Goal: Information Seeking & Learning: Check status

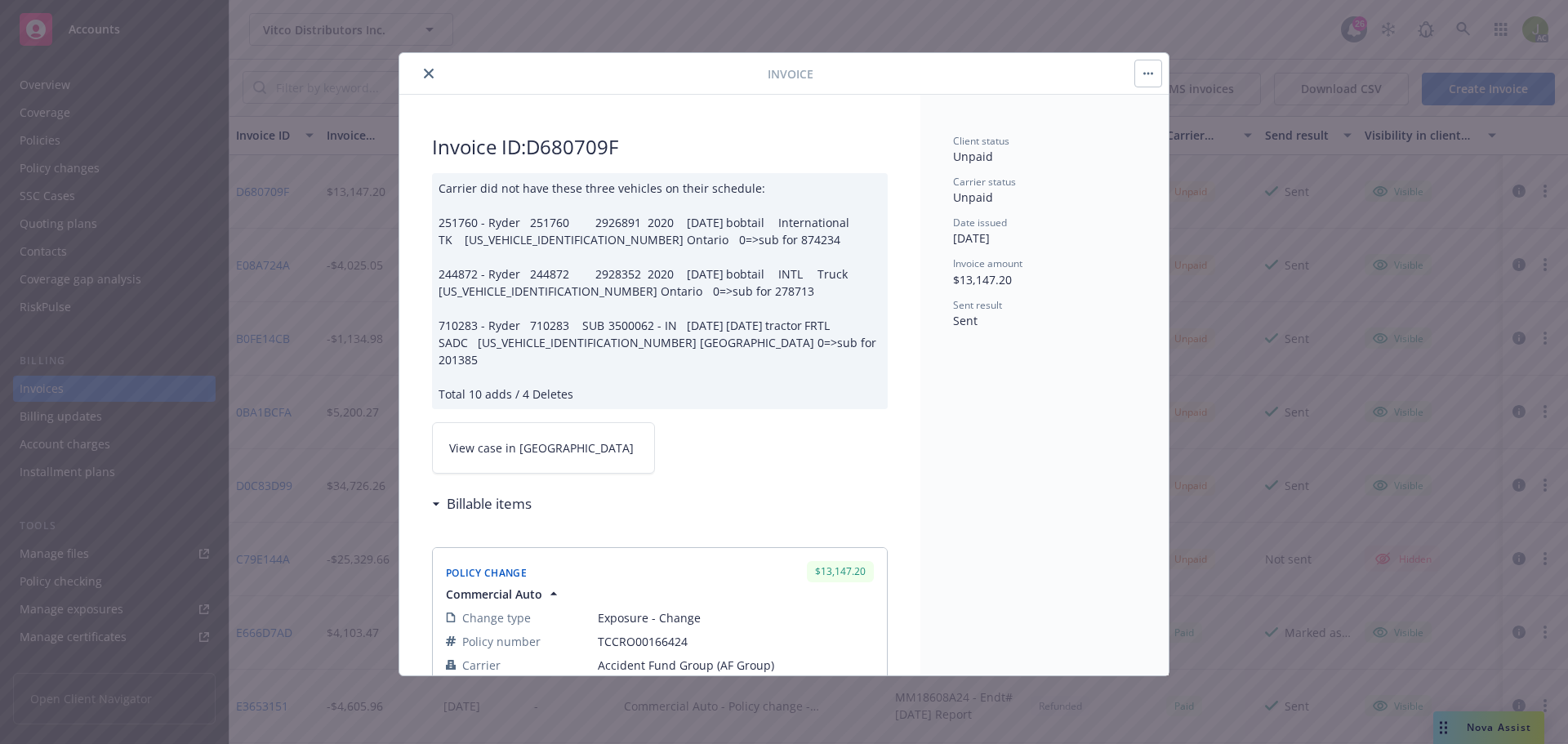
scroll to position [245, 0]
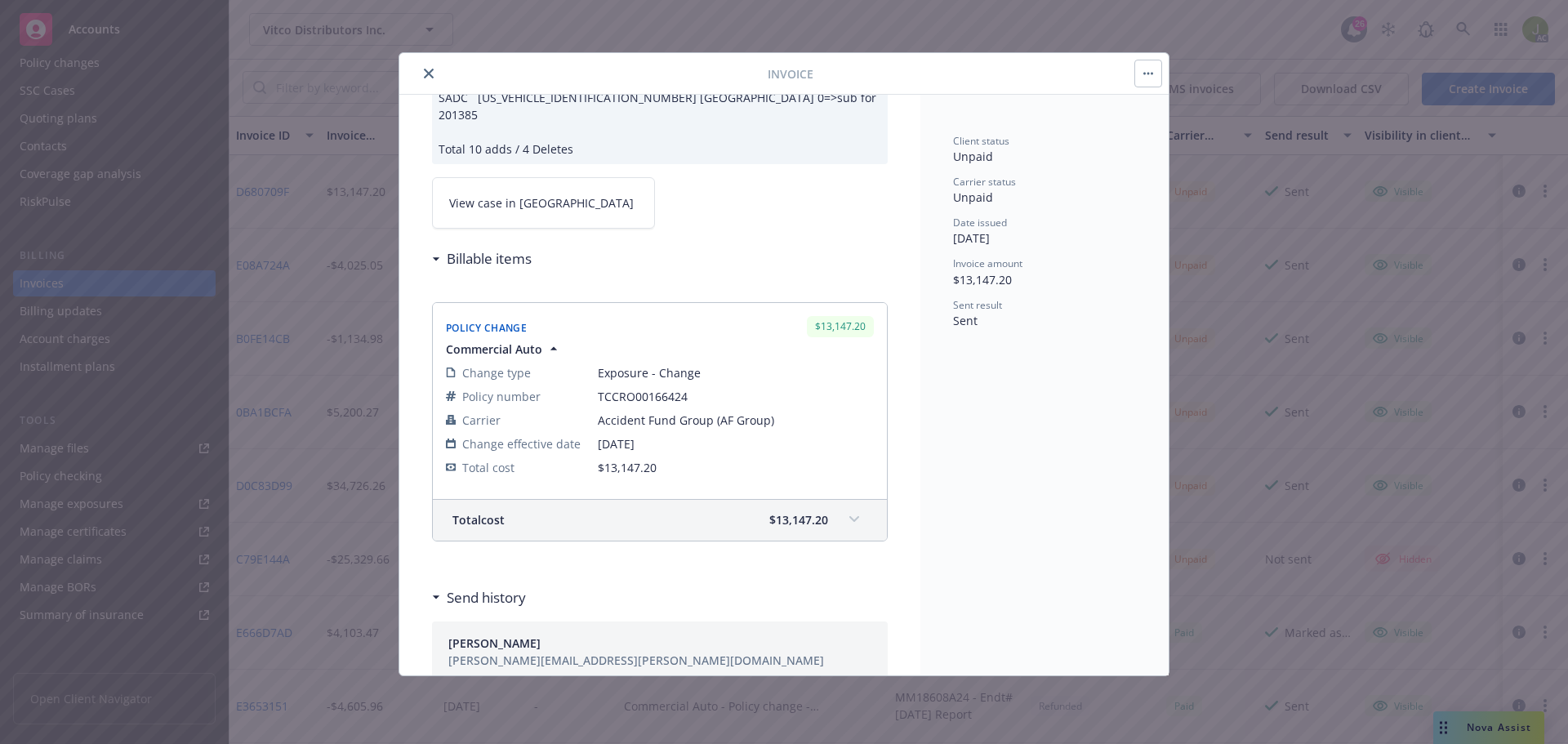
click at [428, 69] on icon "close" at bounding box center [429, 74] width 10 height 10
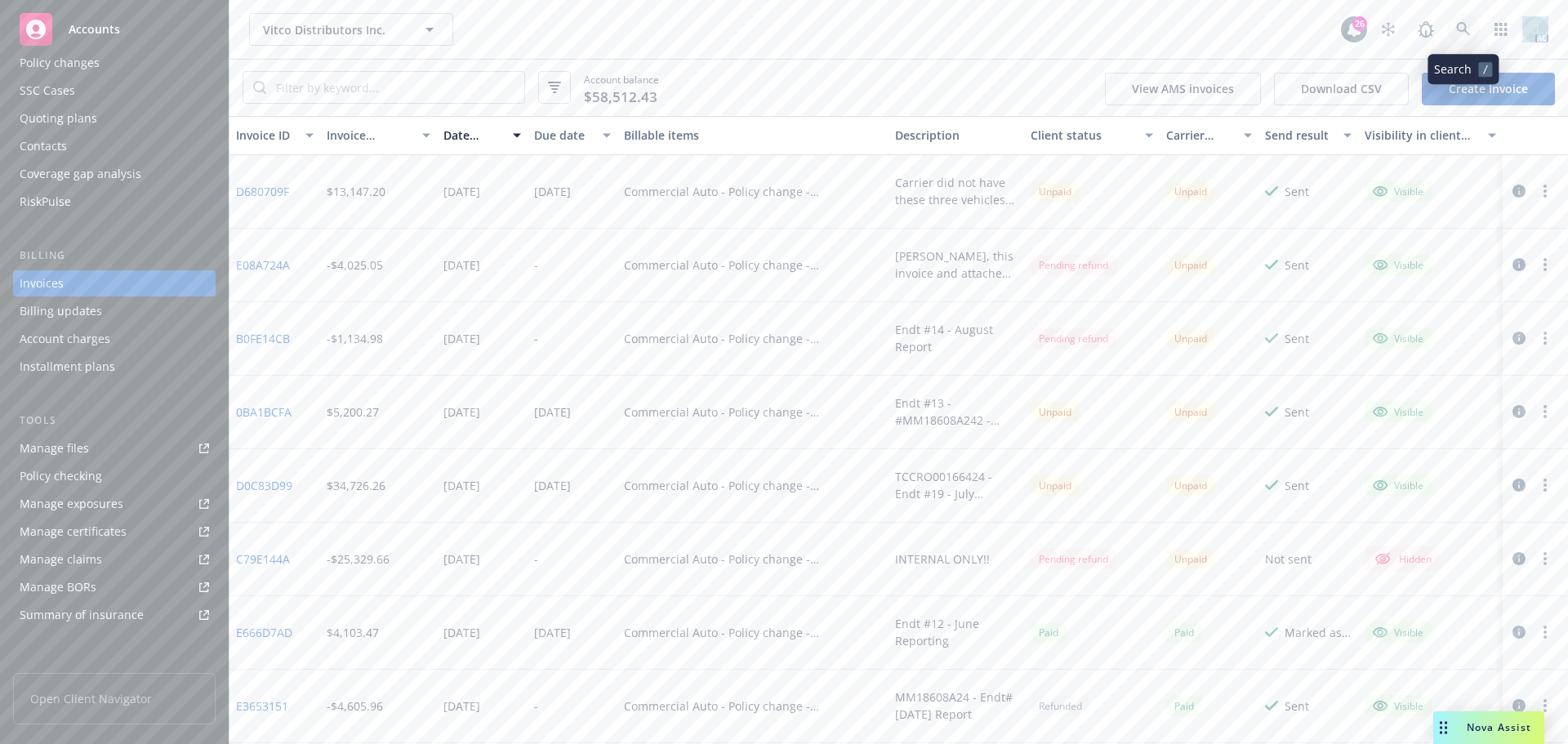
click at [1468, 32] on icon at bounding box center [1463, 29] width 15 height 15
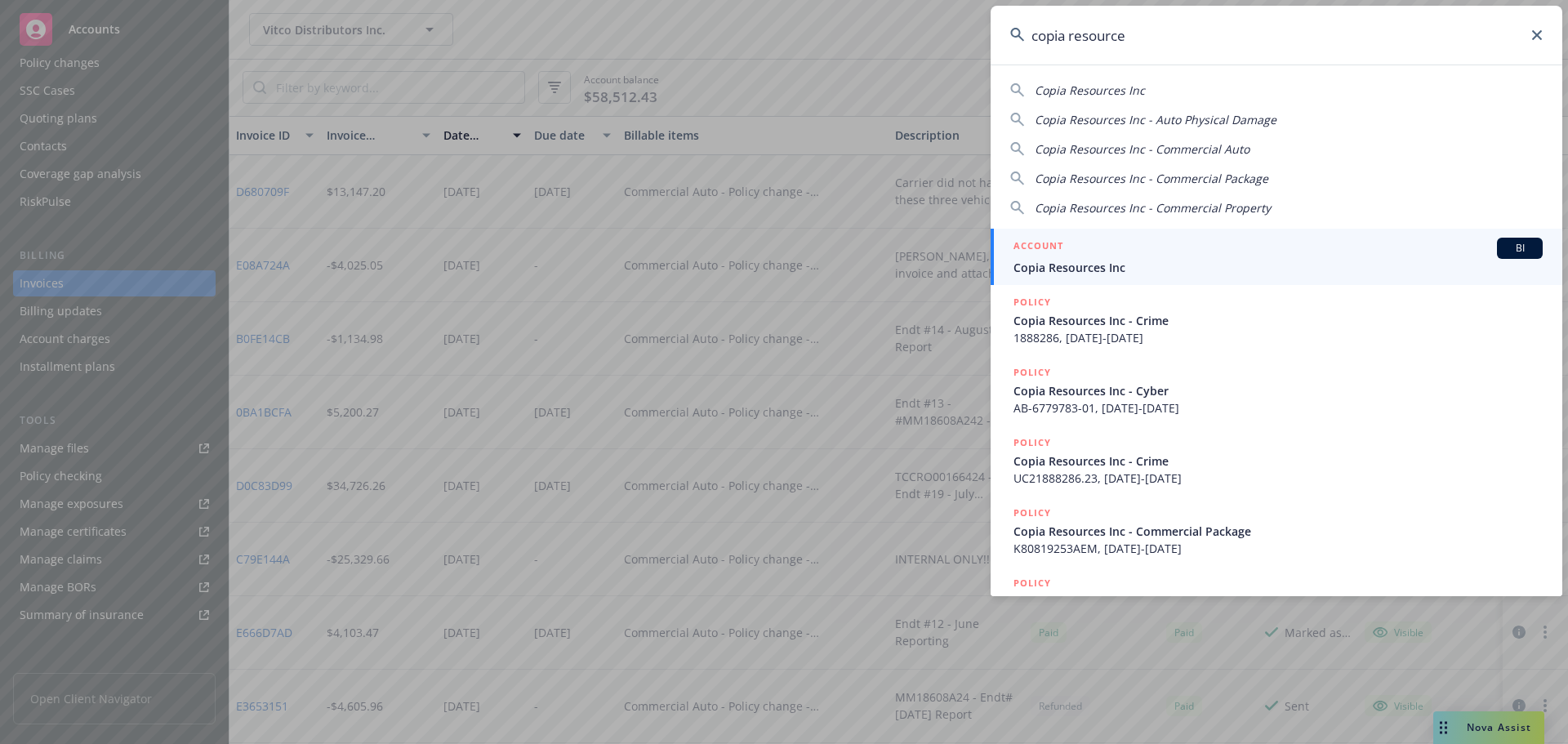
type input "copia resources"
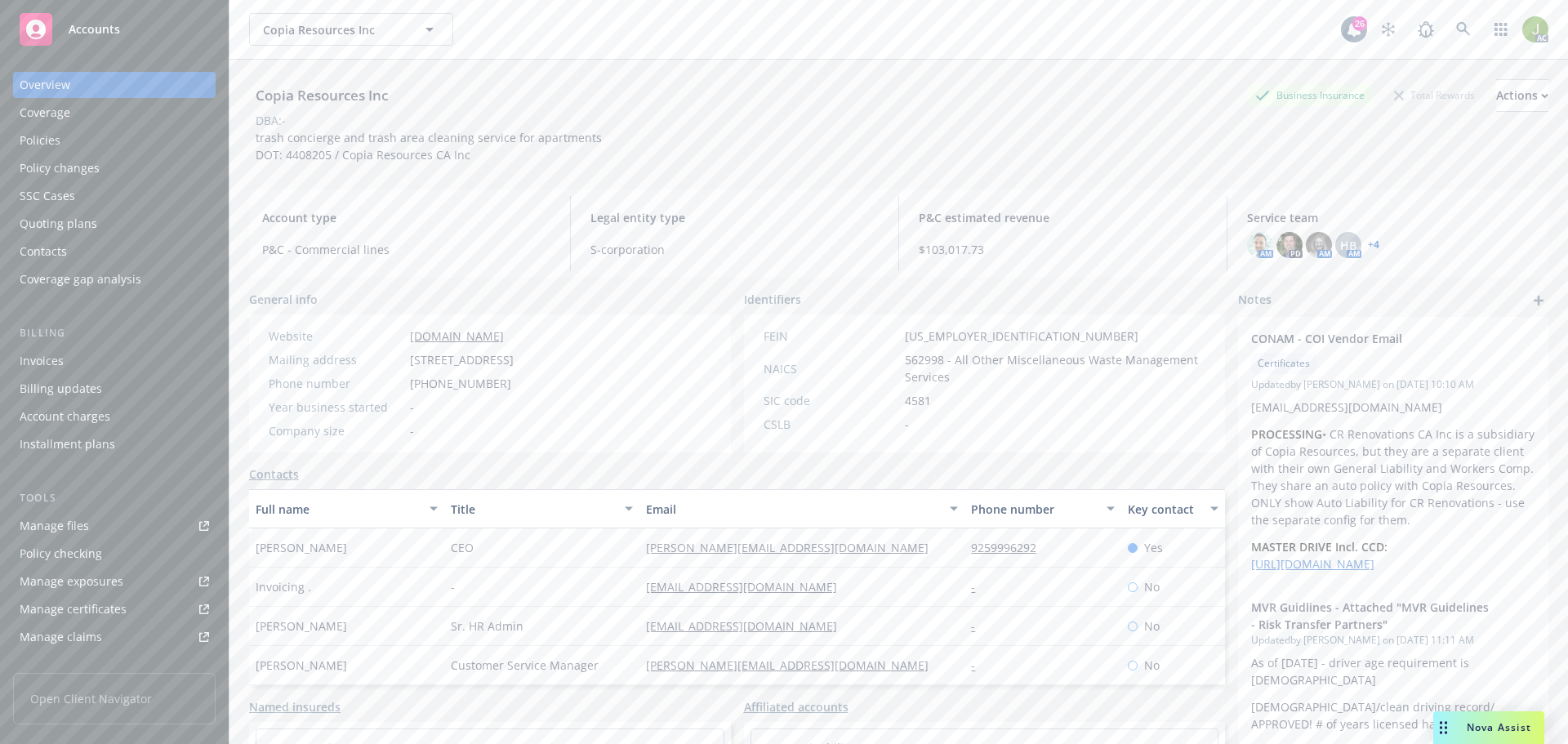
click at [154, 345] on div "Billing Invoices Billing updates Account charges Installment plans" at bounding box center [114, 391] width 202 height 132
click at [121, 370] on div "Invoices" at bounding box center [114, 361] width 190 height 26
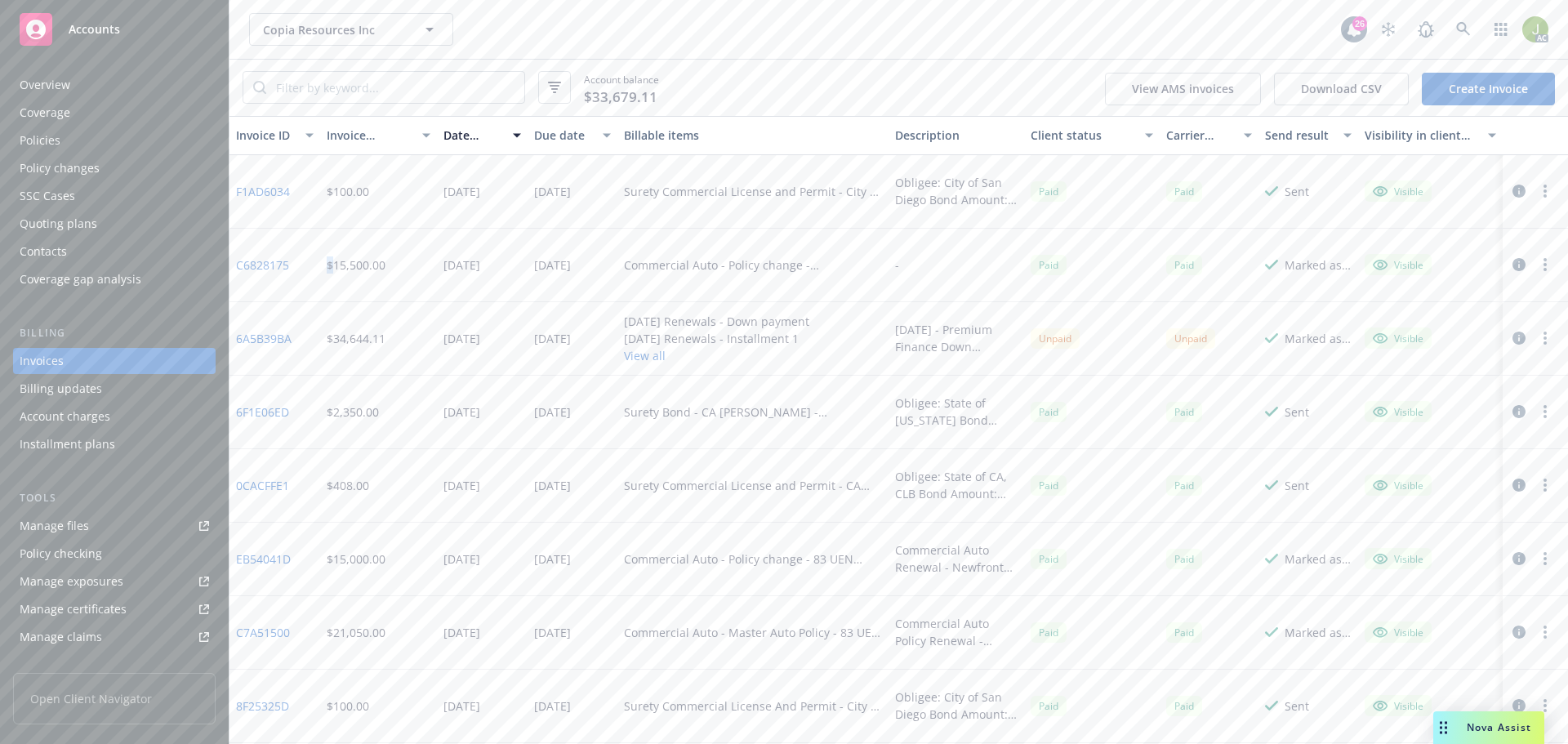
click at [188, 260] on div "Accounts Overview Coverage Policies Policy changes SSC Cases Quoting plans Cont…" at bounding box center [784, 372] width 1568 height 744
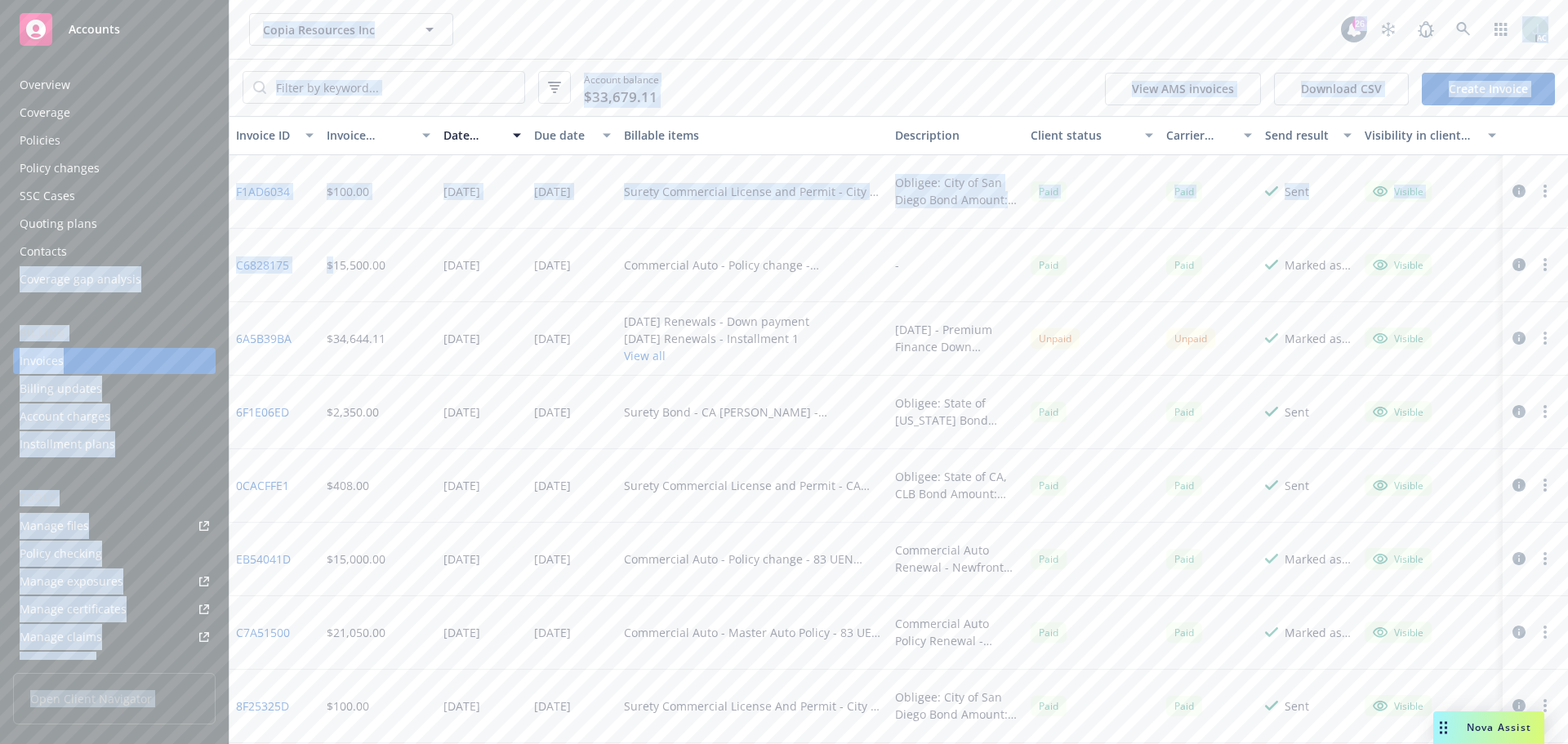
click at [286, 336] on link "6A5B39BA" at bounding box center [264, 338] width 55 height 18
click at [766, 100] on div "Account balance $33,679.11 View AMS invoices Download CSV Create Invoice" at bounding box center [899, 88] width 1338 height 56
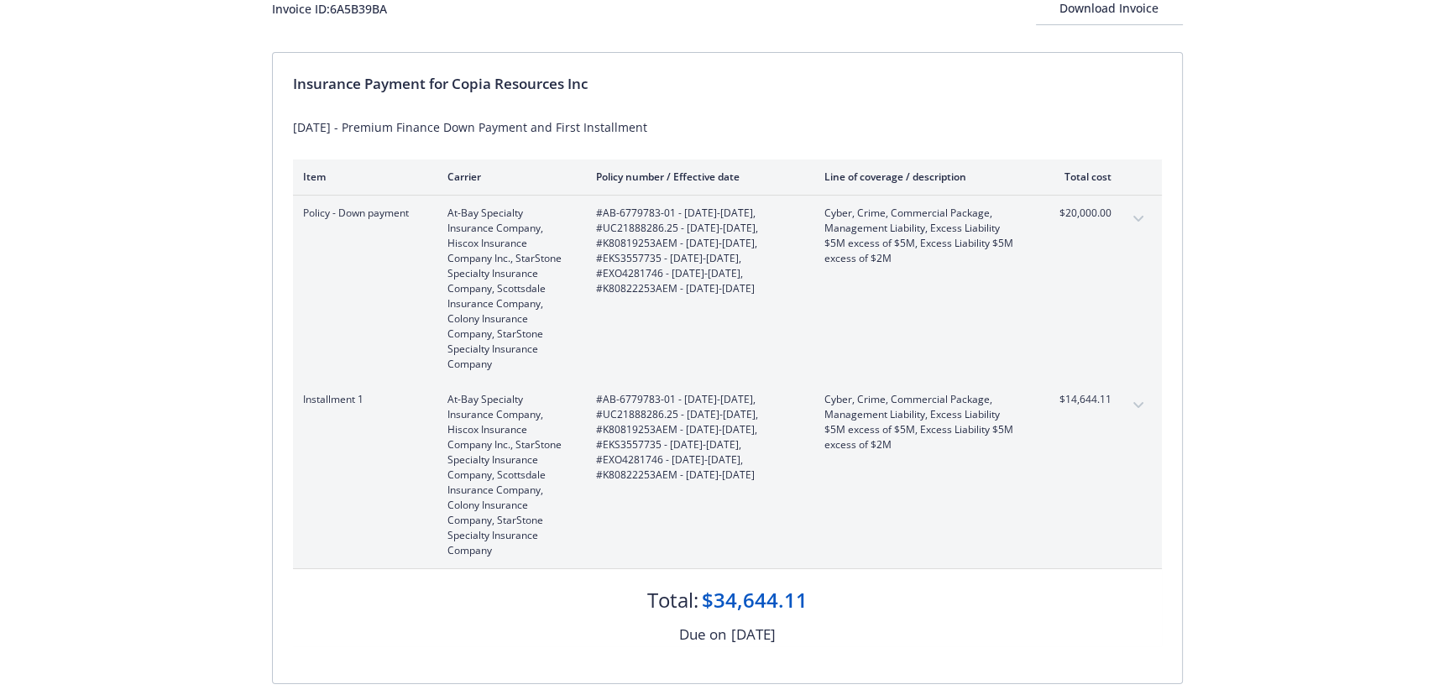
scroll to position [76, 0]
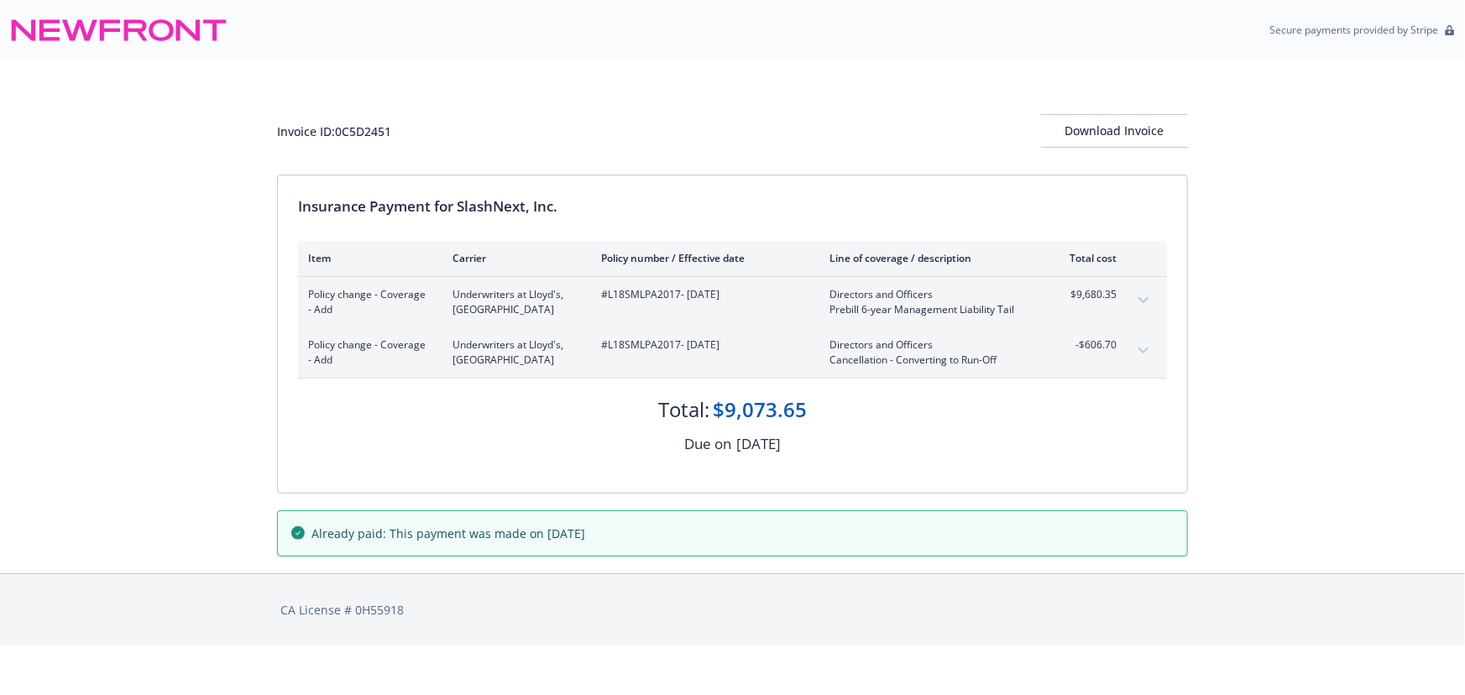
click at [1142, 337] on button "expand content" at bounding box center [1143, 350] width 27 height 27
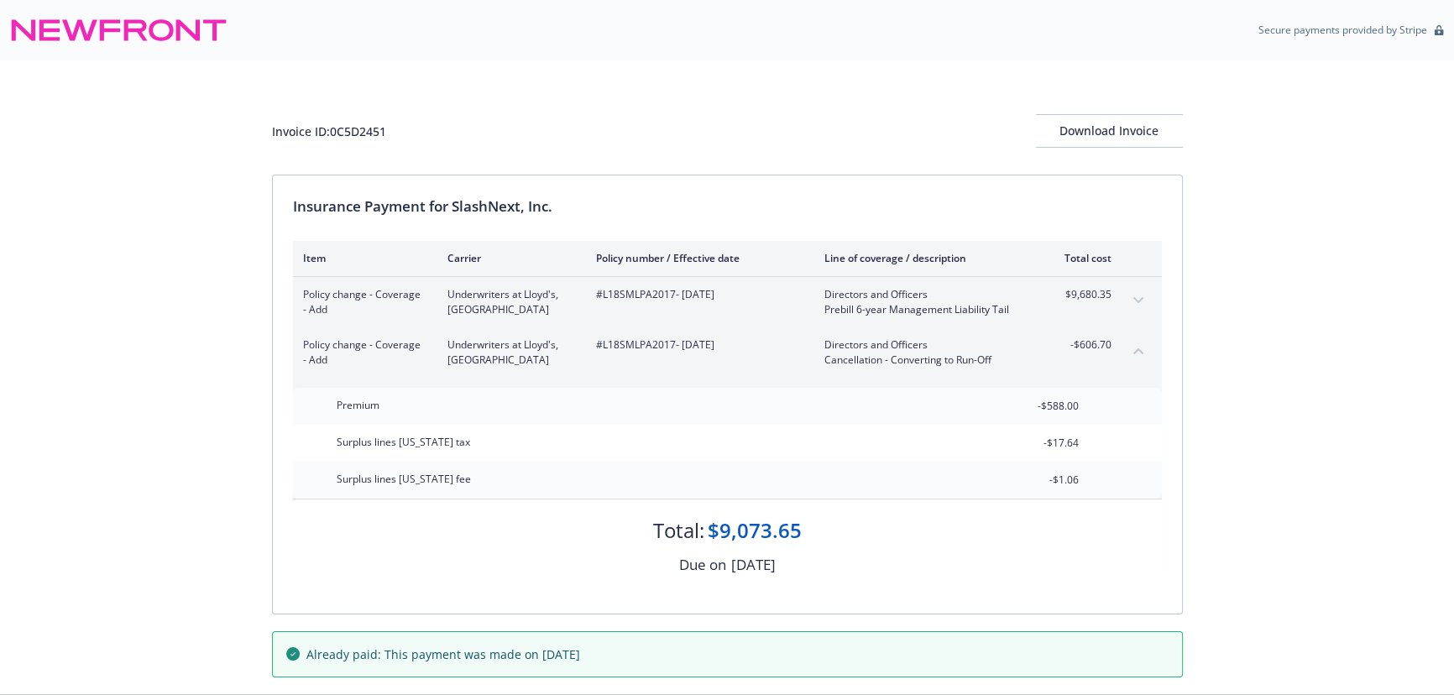
click at [1138, 284] on div "Policy change - Coverage - Add Underwriters at [GEOGRAPHIC_DATA]L18SMLPA2017 - …" at bounding box center [727, 302] width 869 height 50
click at [1126, 285] on div "Policy change - Coverage - Add Underwriters at [GEOGRAPHIC_DATA]L18SMLPA2017 - …" at bounding box center [727, 302] width 869 height 50
click at [1131, 298] on button "expand content" at bounding box center [1138, 300] width 27 height 27
